Goal: Check status: Check status

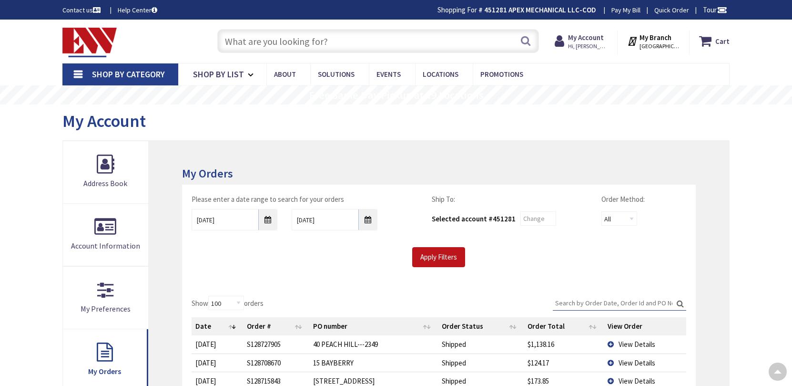
select select "100"
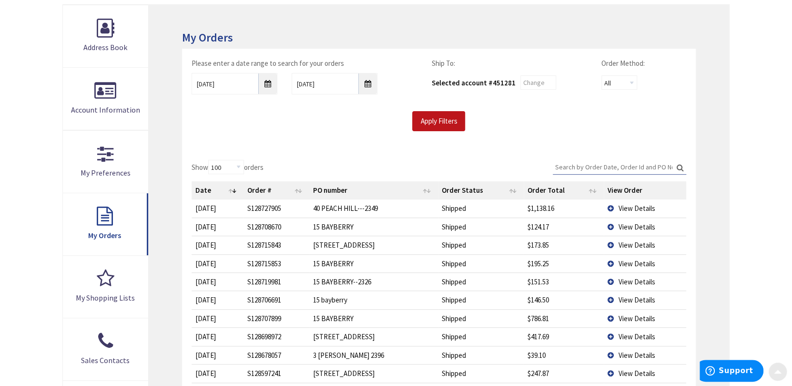
scroll to position [190, 0]
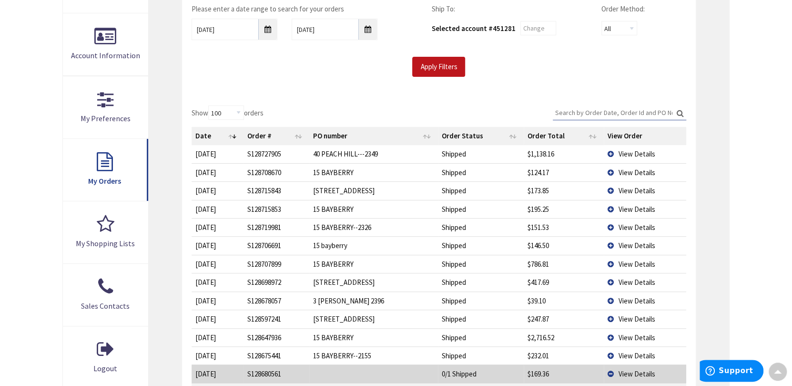
click at [628, 169] on span "View Details" at bounding box center [637, 172] width 37 height 9
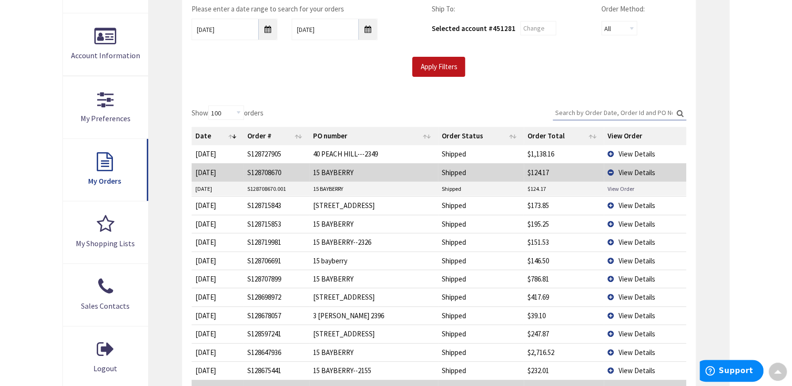
click at [616, 186] on link "View Order" at bounding box center [621, 188] width 27 height 8
click at [614, 187] on link "View Order" at bounding box center [621, 188] width 27 height 8
click at [625, 188] on link "View Order" at bounding box center [621, 188] width 27 height 8
click at [611, 174] on td "View Details" at bounding box center [645, 172] width 82 height 18
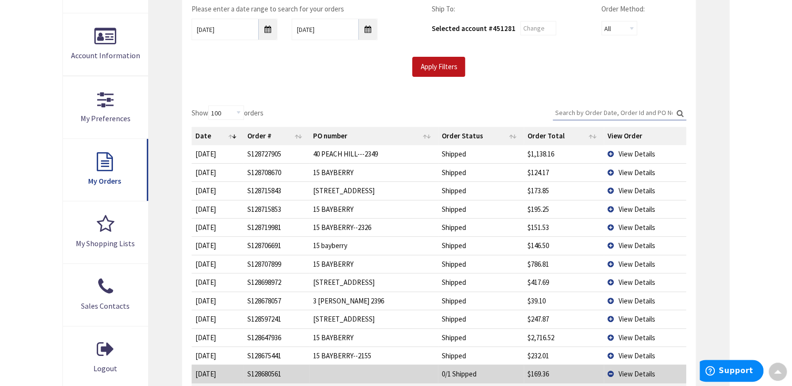
click at [611, 207] on td "View Details" at bounding box center [645, 209] width 82 height 18
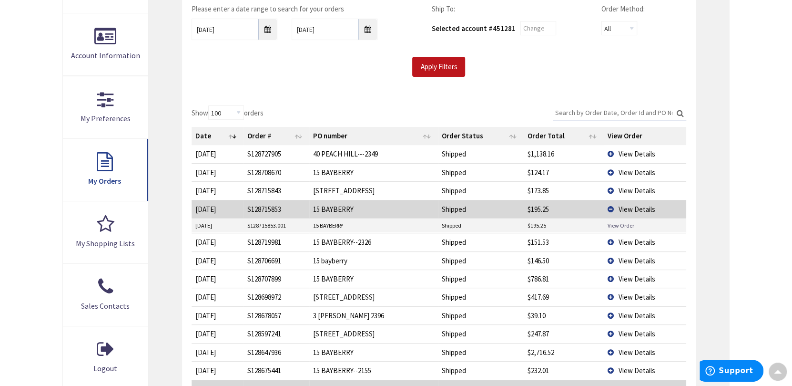
click at [611, 225] on link "View Order" at bounding box center [621, 225] width 27 height 8
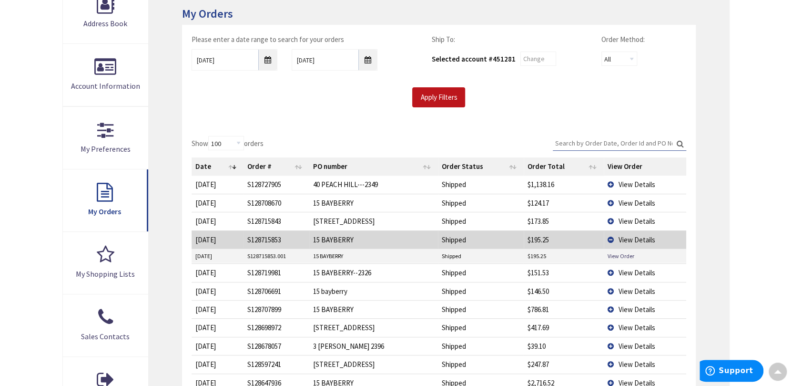
scroll to position [143, 0]
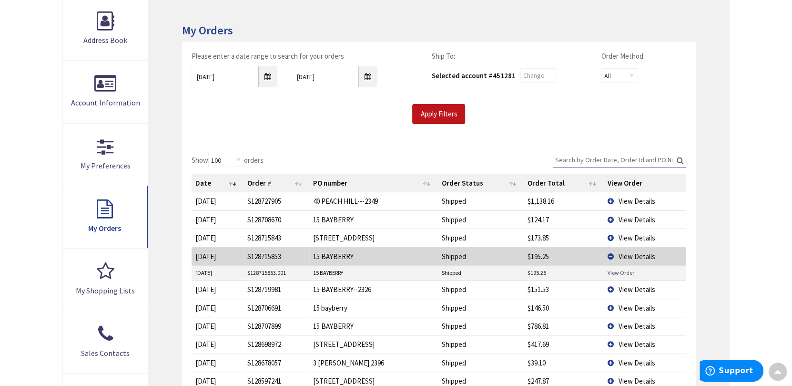
click at [611, 274] on link "View Order" at bounding box center [621, 272] width 27 height 8
click at [639, 257] on span "View Details" at bounding box center [637, 256] width 37 height 9
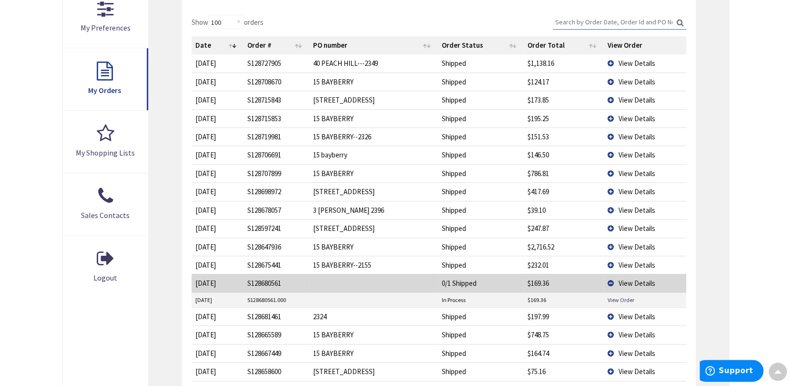
scroll to position [333, 0]
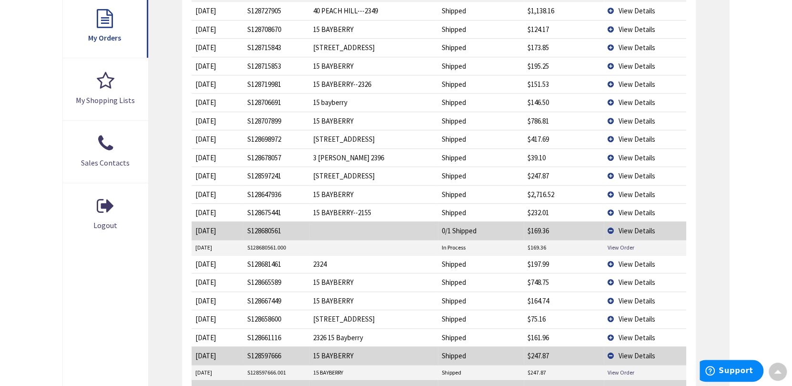
click at [634, 229] on span "View Details" at bounding box center [637, 230] width 37 height 9
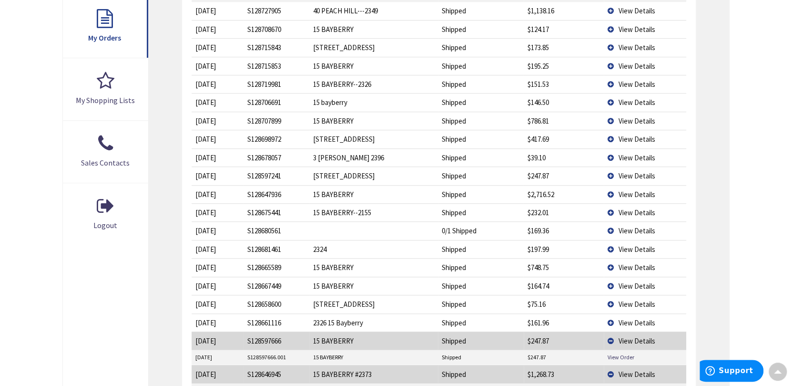
click at [634, 336] on span "View Details" at bounding box center [637, 340] width 37 height 9
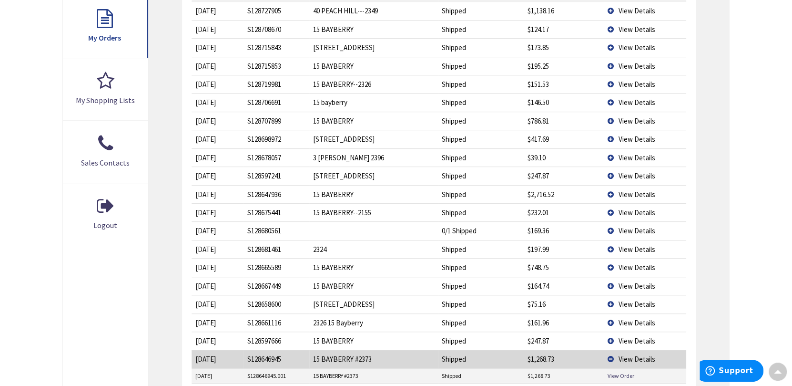
click at [629, 360] on span "View Details" at bounding box center [637, 358] width 37 height 9
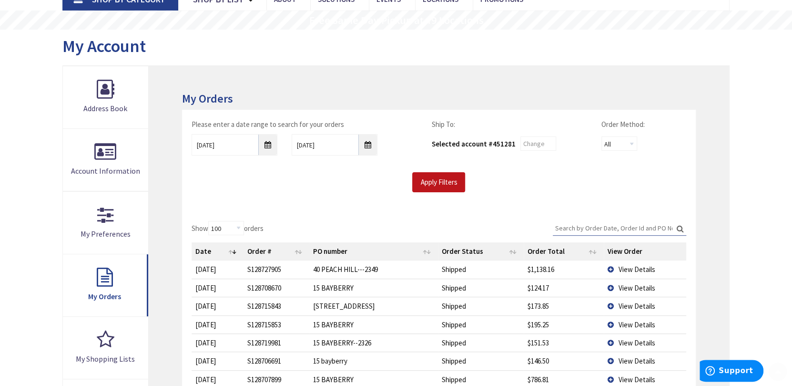
scroll to position [190, 0]
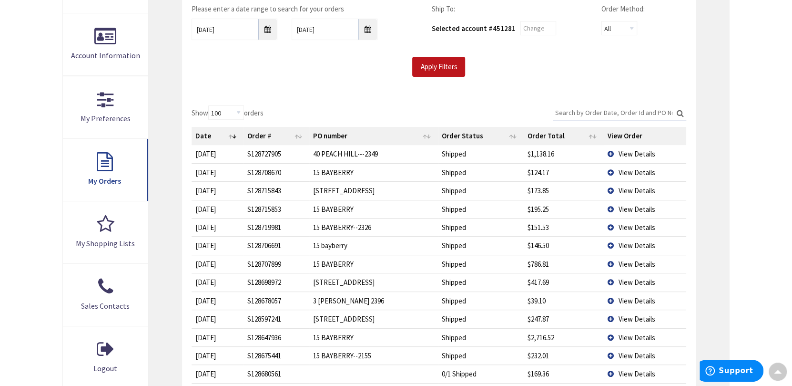
click at [643, 170] on span "View Details" at bounding box center [637, 172] width 37 height 9
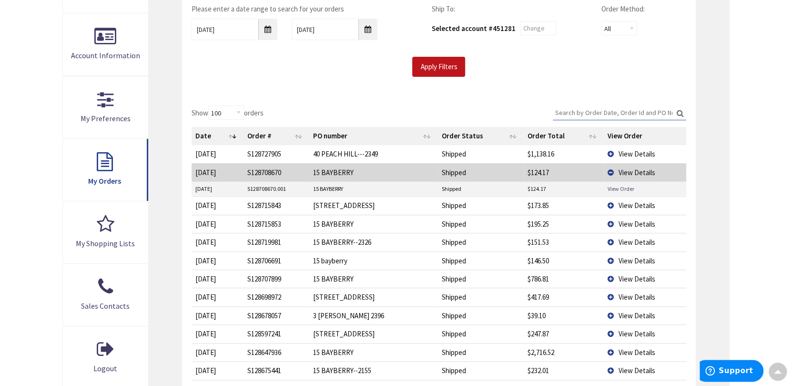
click at [618, 190] on link "View Order" at bounding box center [621, 188] width 27 height 8
click at [630, 219] on span "View Details" at bounding box center [637, 223] width 37 height 9
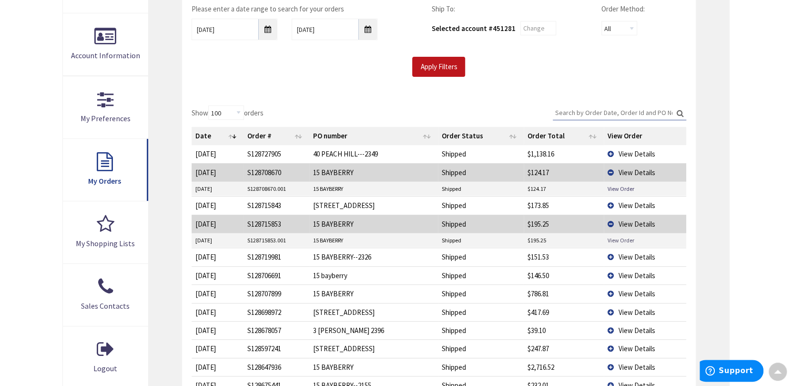
click at [618, 238] on link "View Order" at bounding box center [621, 240] width 27 height 8
click at [633, 277] on span "View Details" at bounding box center [637, 275] width 37 height 9
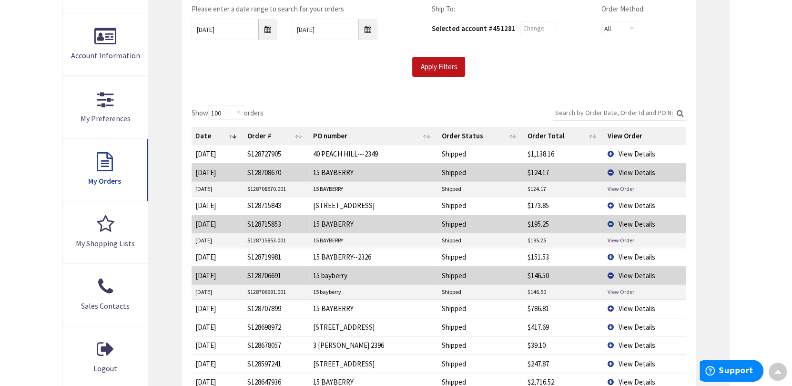
click at [621, 294] on link "View Order" at bounding box center [621, 291] width 27 height 8
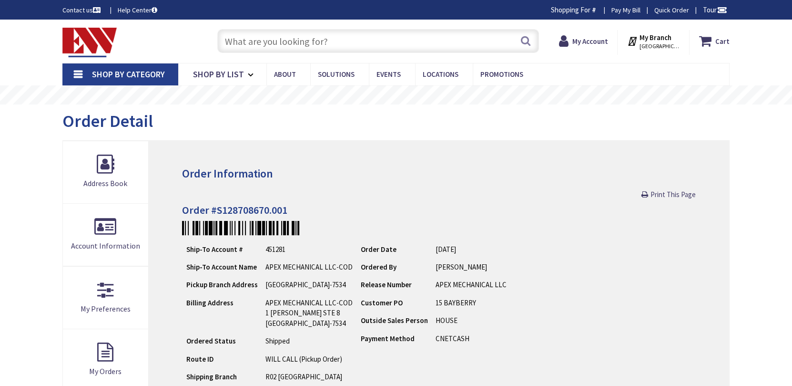
type input "[STREET_ADDRESS][US_STATE]"
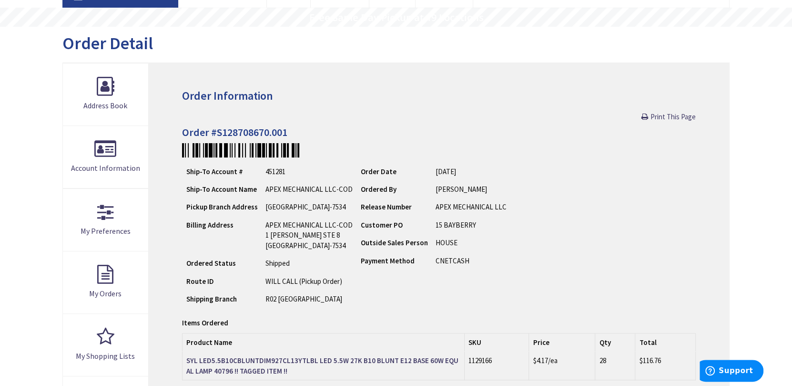
scroll to position [333, 0]
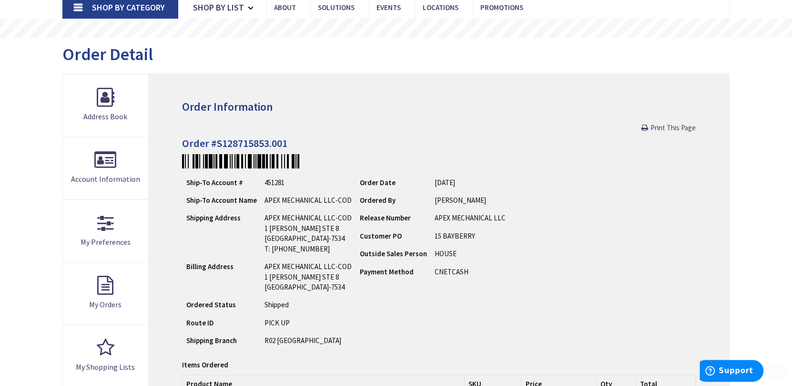
scroll to position [190, 0]
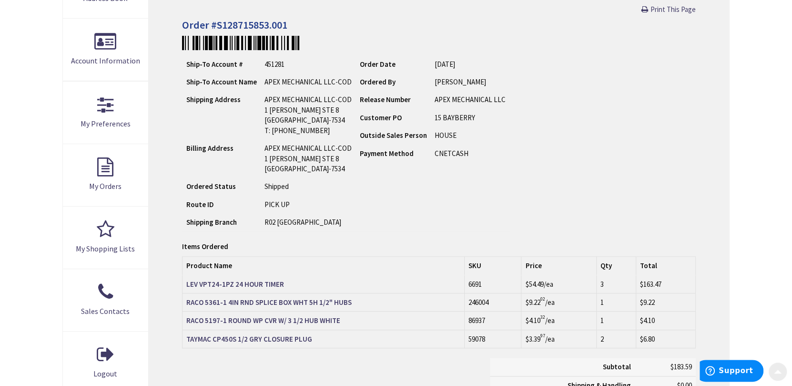
scroll to position [238, 0]
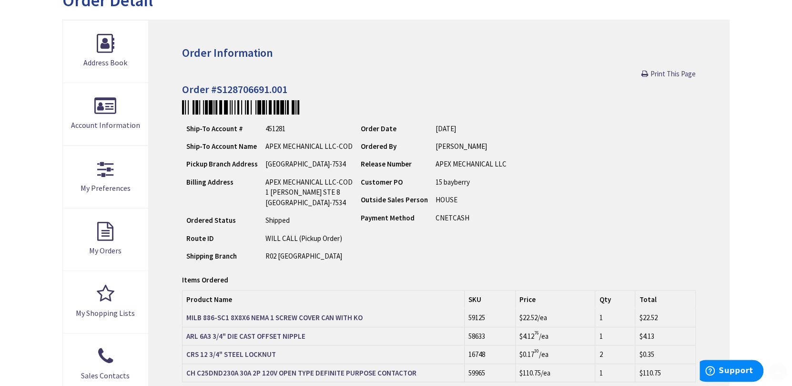
scroll to position [286, 0]
